Goal: Transaction & Acquisition: Purchase product/service

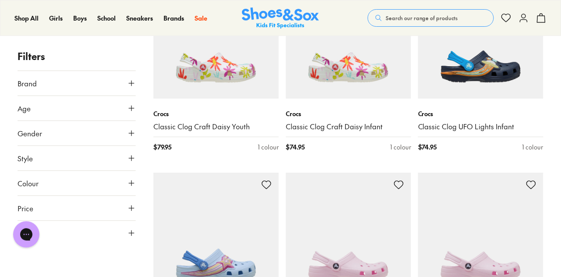
scroll to position [836, 0]
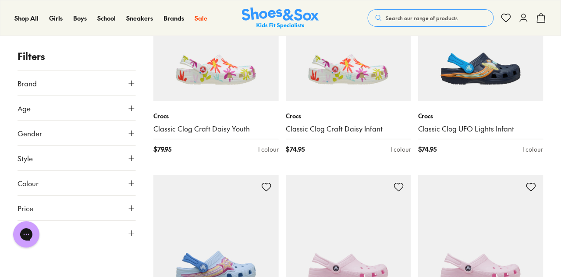
click at [196, 8] on div "Sale 20% Off School $5 Toys Shop All Sale Girls Sneakers Sports School Sandals …" at bounding box center [206, 17] width 23 height 35
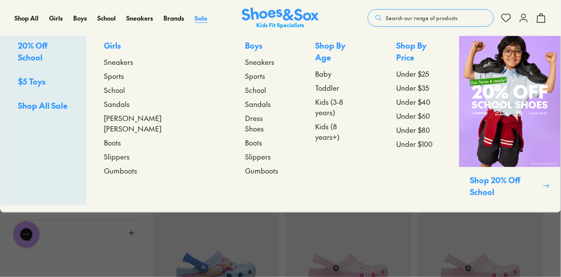
click at [205, 20] on span "Sale" at bounding box center [201, 18] width 13 height 9
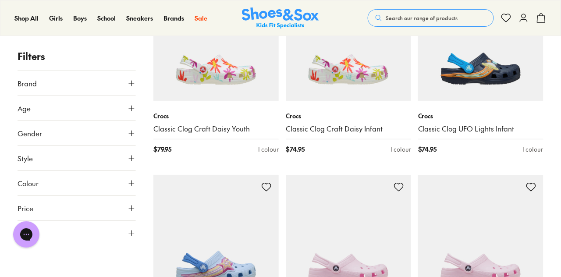
click at [134, 48] on p "Girls" at bounding box center [157, 46] width 106 height 14
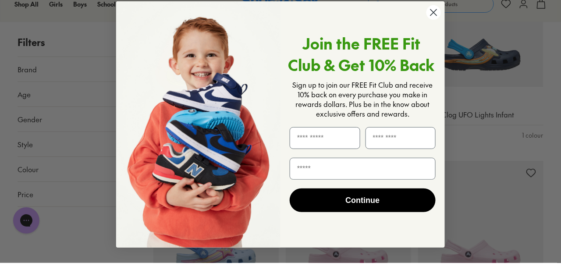
click at [430, 22] on circle "Close dialog" at bounding box center [434, 26] width 14 height 14
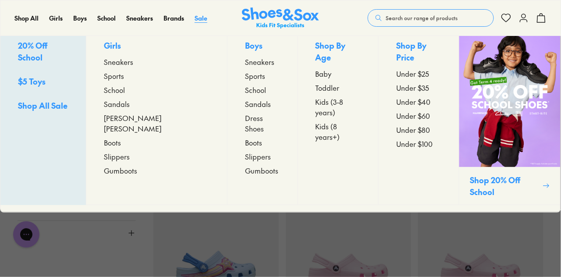
click at [198, 18] on span "Sale" at bounding box center [201, 18] width 13 height 9
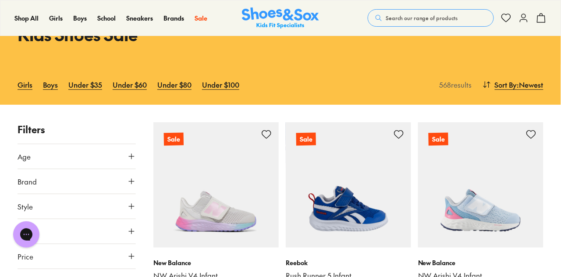
click at [129, 182] on icon at bounding box center [131, 181] width 9 height 9
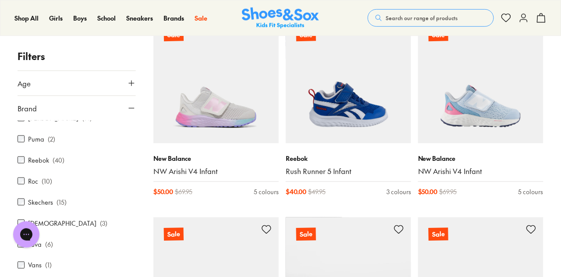
scroll to position [424, 0]
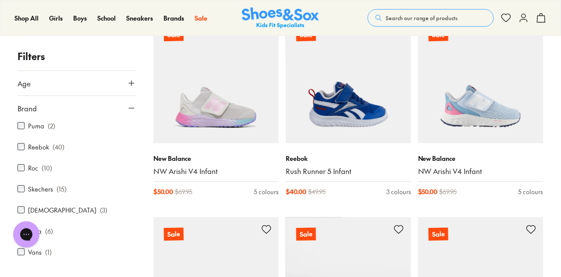
click at [31, 165] on label "Roc" at bounding box center [33, 168] width 10 height 9
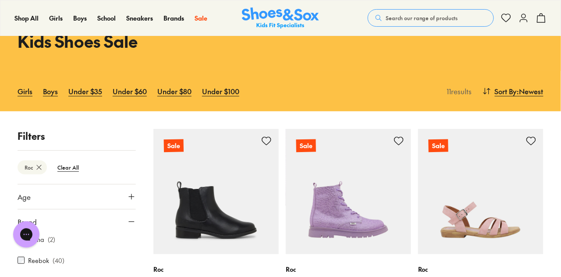
scroll to position [53, 0]
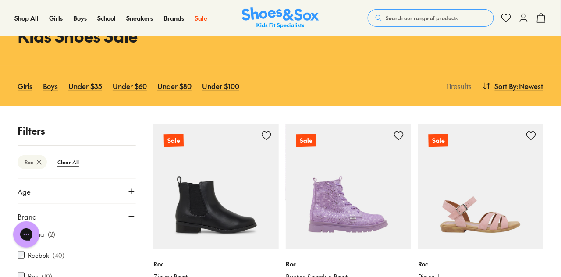
click at [469, 16] on button "Search our range of products" at bounding box center [431, 18] width 126 height 18
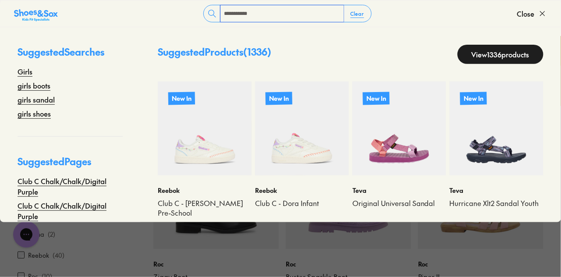
type input "**********"
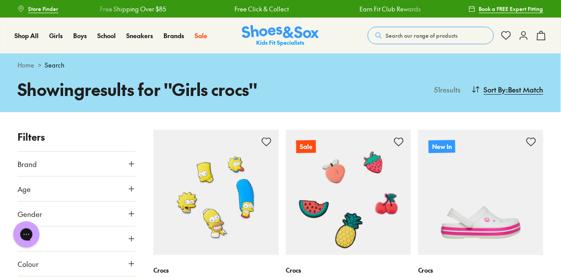
click at [539, 93] on span ": Best Match" at bounding box center [524, 89] width 37 height 11
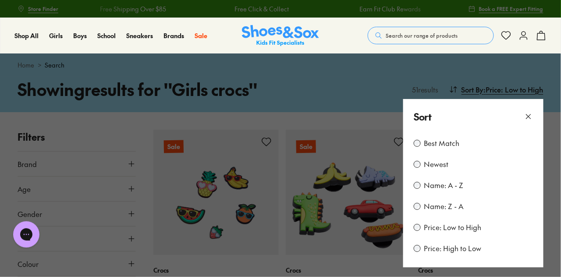
click at [530, 115] on use at bounding box center [529, 116] width 4 height 4
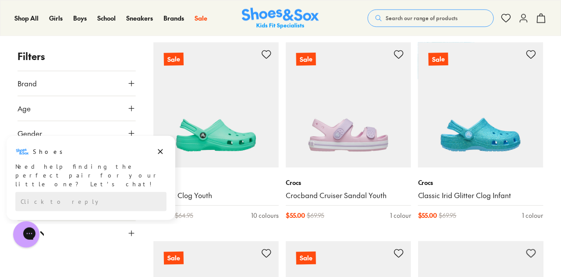
scroll to position [1179, 0]
